Goal: Complete application form

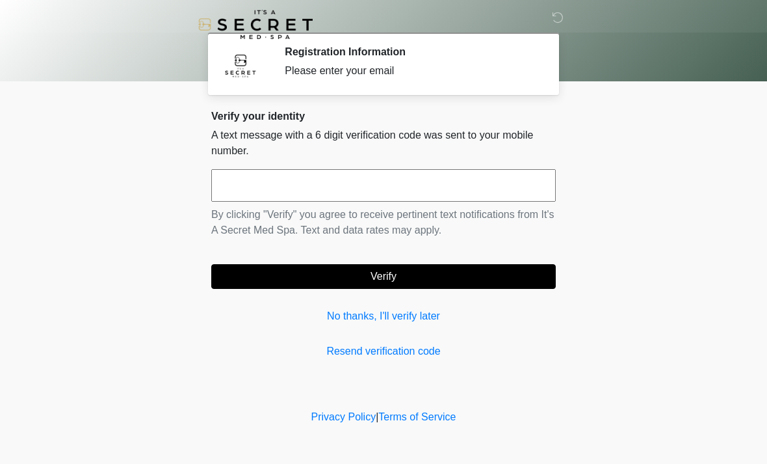
click at [340, 190] on input "text" at bounding box center [383, 185] width 345 height 33
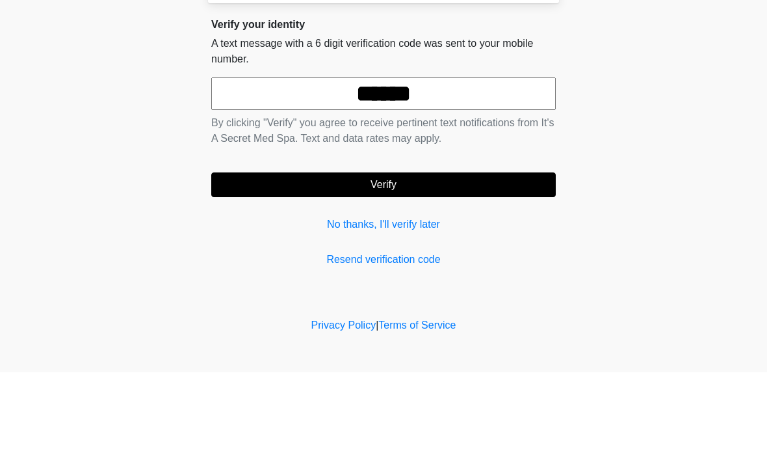
type input "******"
click at [452, 264] on button "Verify" at bounding box center [383, 276] width 345 height 25
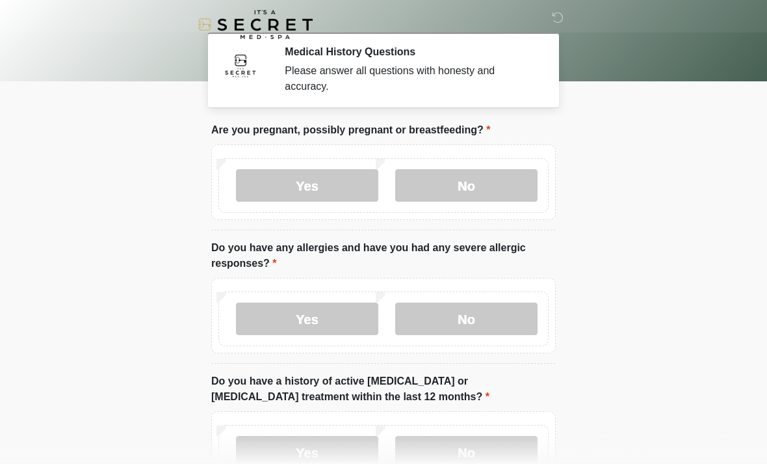
click at [464, 177] on label "No" at bounding box center [466, 185] width 142 height 33
click at [483, 314] on label "No" at bounding box center [466, 318] width 142 height 33
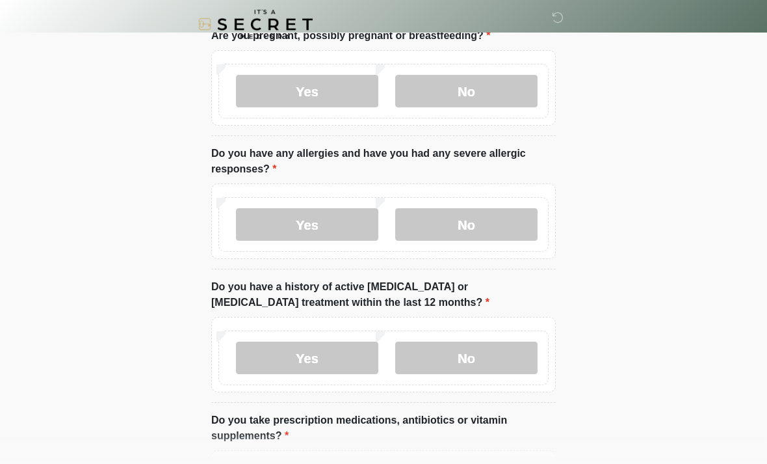
click at [487, 356] on label "No" at bounding box center [466, 358] width 142 height 33
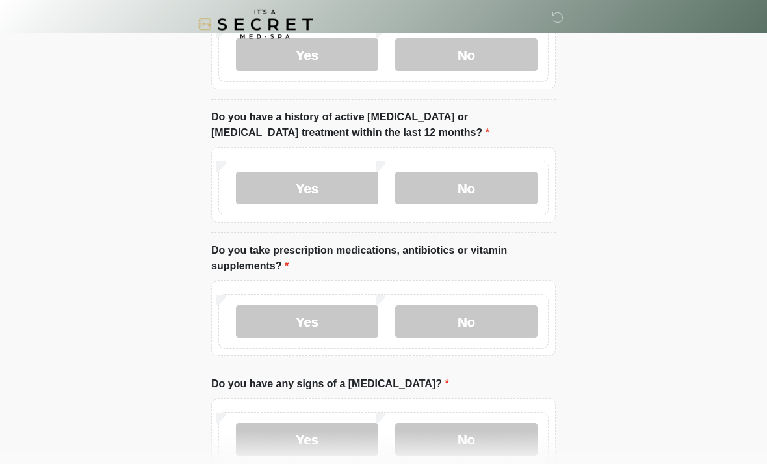
click at [490, 316] on label "No" at bounding box center [466, 322] width 142 height 33
click at [479, 435] on label "No" at bounding box center [466, 439] width 142 height 33
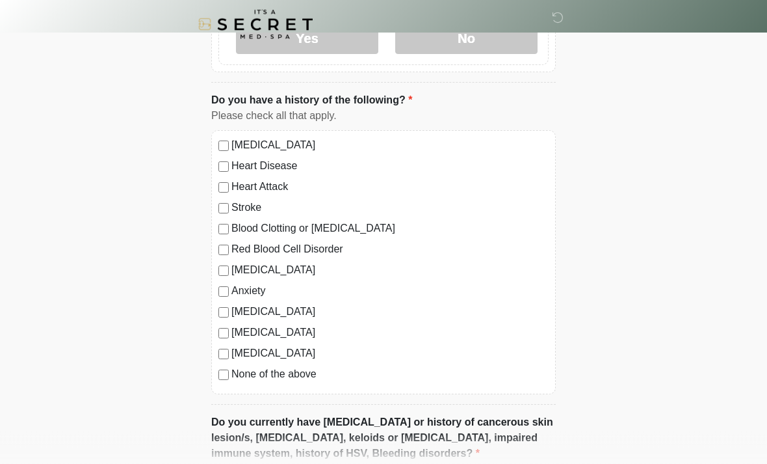
scroll to position [693, 0]
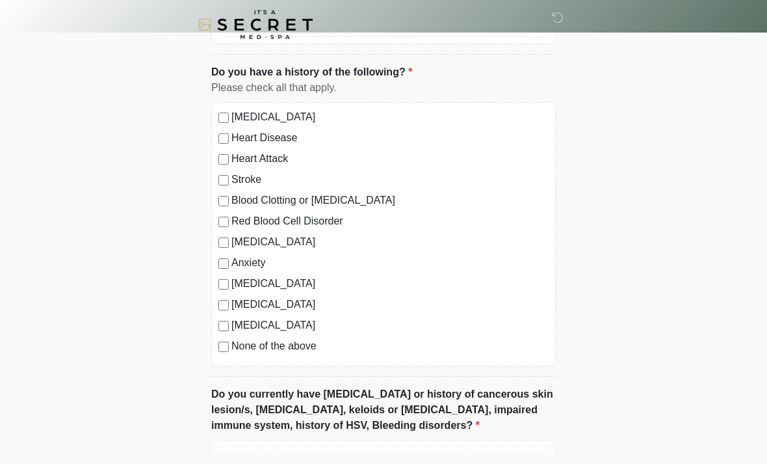
click at [295, 348] on label "None of the above" at bounding box center [390, 346] width 317 height 16
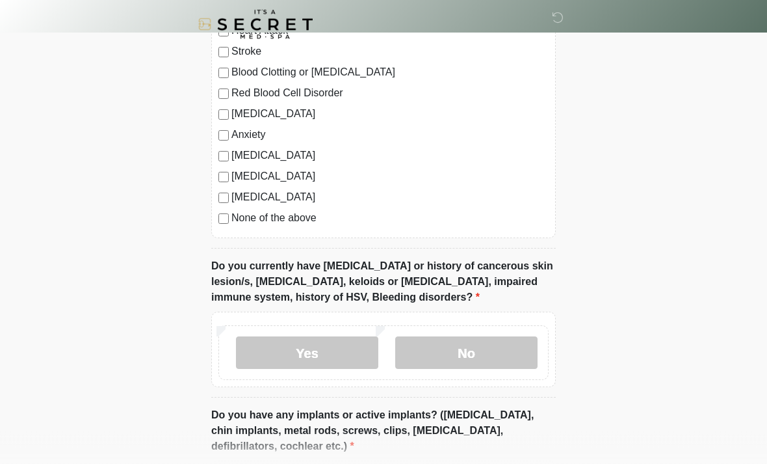
click at [483, 337] on label "No" at bounding box center [466, 353] width 142 height 33
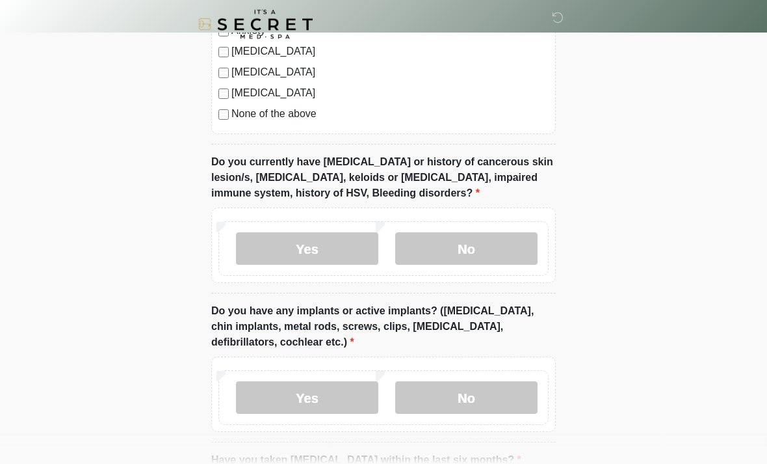
scroll to position [932, 0]
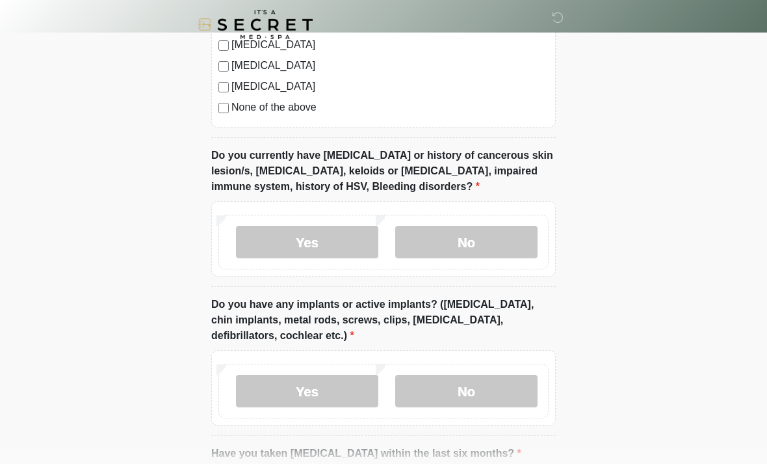
click at [334, 392] on label "Yes" at bounding box center [307, 391] width 142 height 33
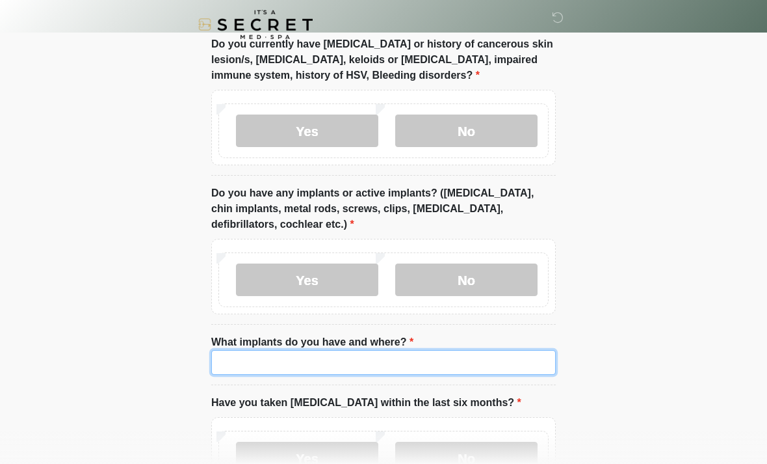
click at [385, 359] on input "What implants do you have and where?" at bounding box center [383, 362] width 345 height 25
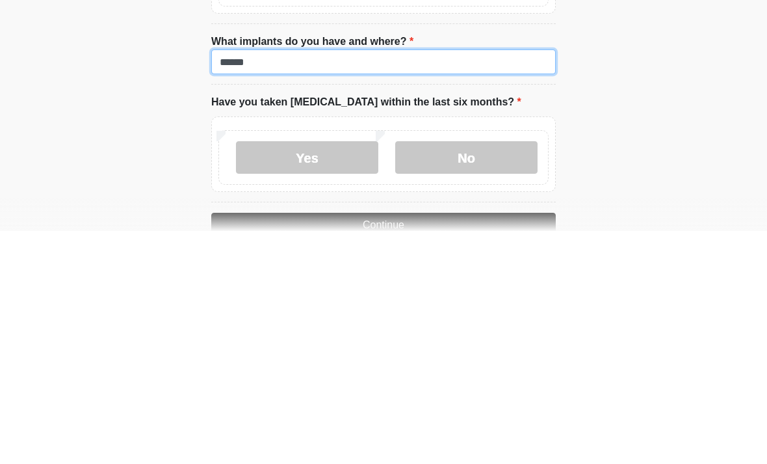
type input "******"
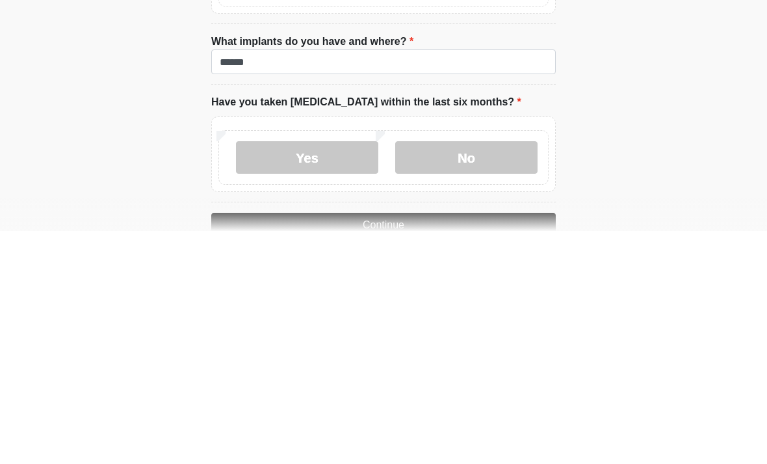
click at [487, 374] on label "No" at bounding box center [466, 390] width 142 height 33
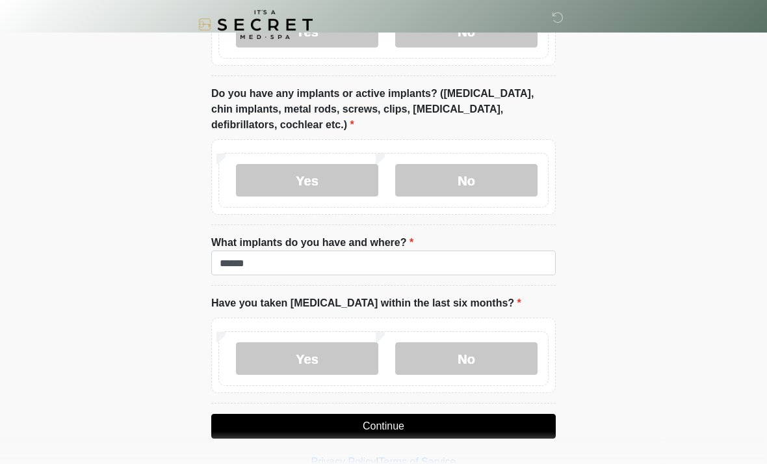
click at [390, 427] on button "Continue" at bounding box center [383, 426] width 345 height 25
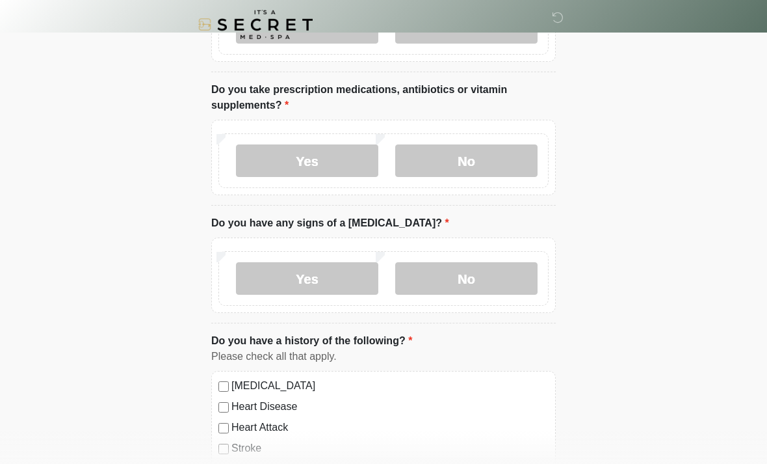
scroll to position [0, 0]
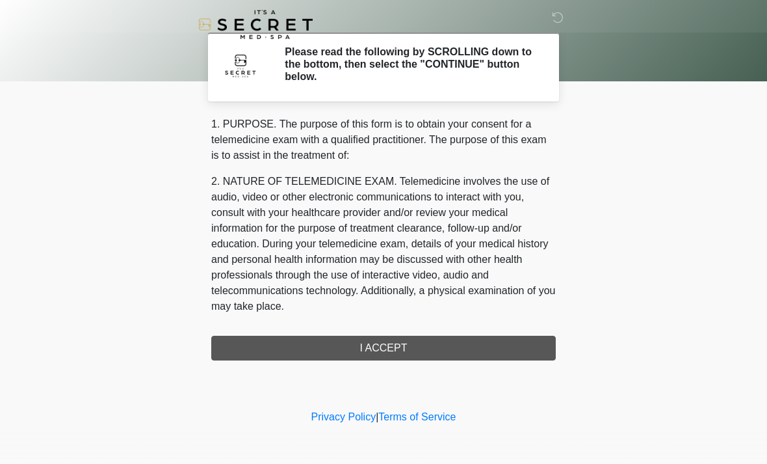
click at [393, 347] on div "1. PURPOSE. The purpose of this form is to obtain your consent for a telemedici…" at bounding box center [383, 238] width 345 height 244
click at [367, 351] on div "1. PURPOSE. The purpose of this form is to obtain your consent for a telemedici…" at bounding box center [383, 238] width 345 height 244
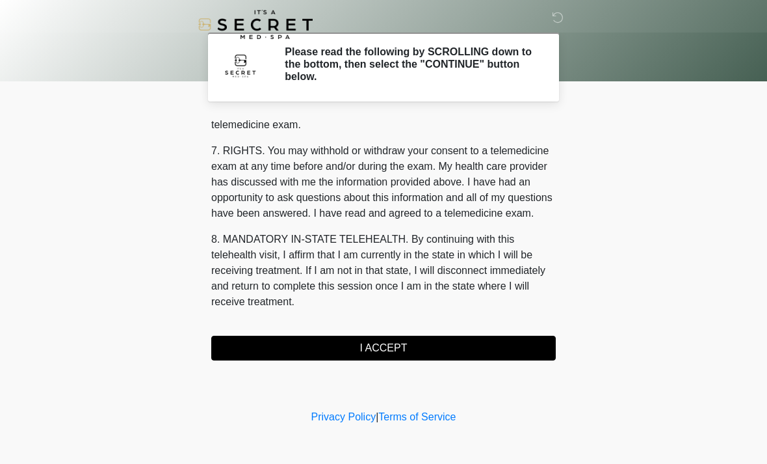
scroll to position [551, 0]
click at [384, 345] on button "I ACCEPT" at bounding box center [383, 348] width 345 height 25
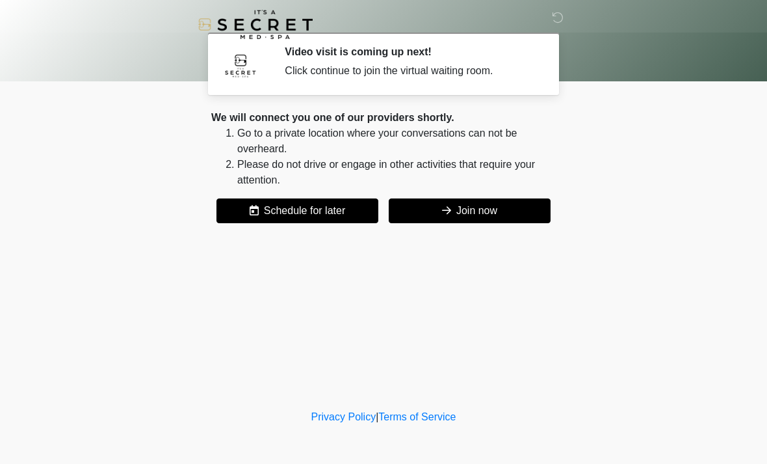
click at [471, 204] on button "Join now" at bounding box center [470, 210] width 162 height 25
